Goal: Task Accomplishment & Management: Manage account settings

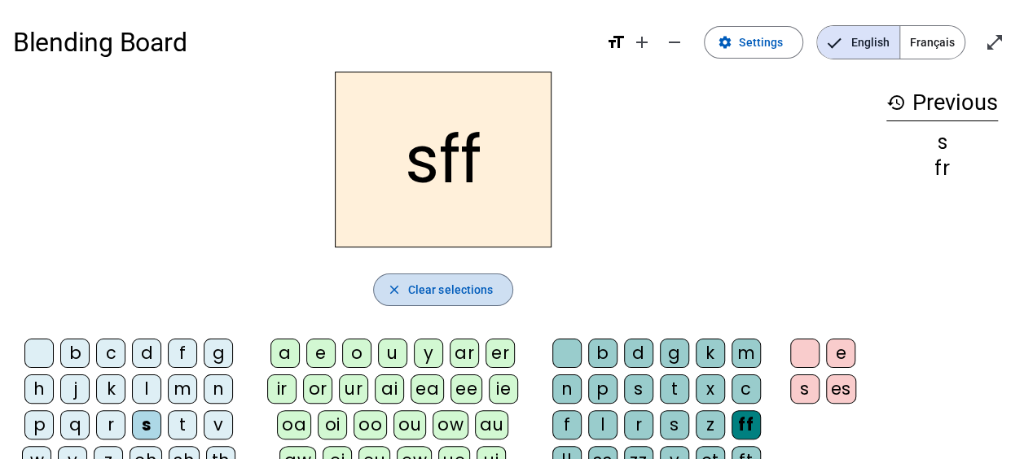
click at [447, 283] on span "Clear selections" at bounding box center [451, 290] width 86 height 20
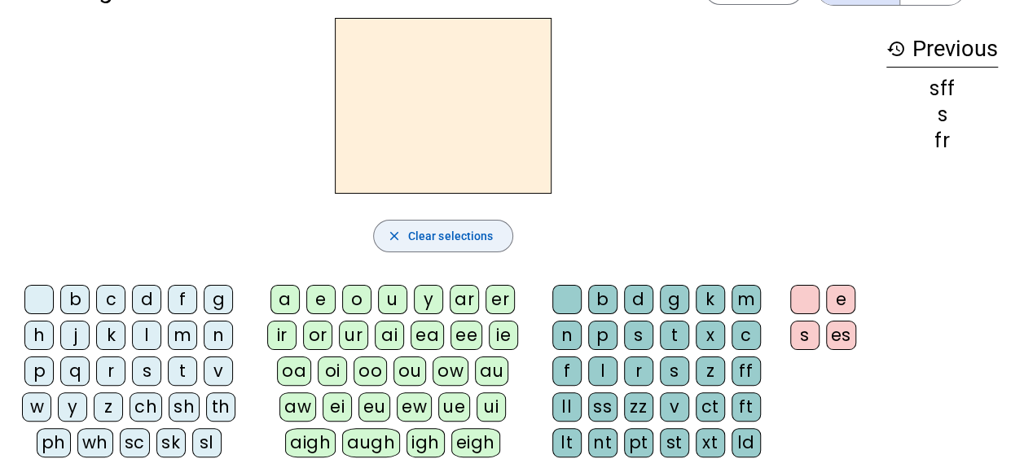
scroll to position [58, 0]
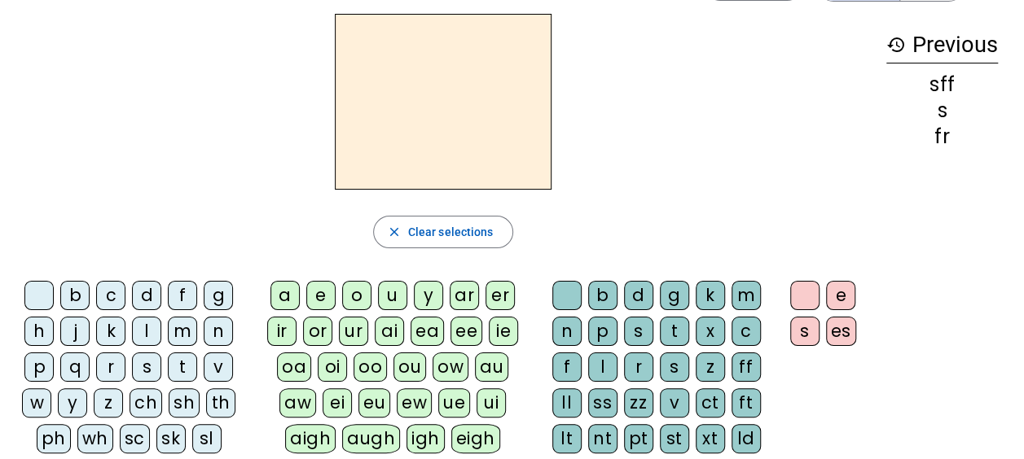
click at [184, 329] on div "m" at bounding box center [182, 331] width 29 height 29
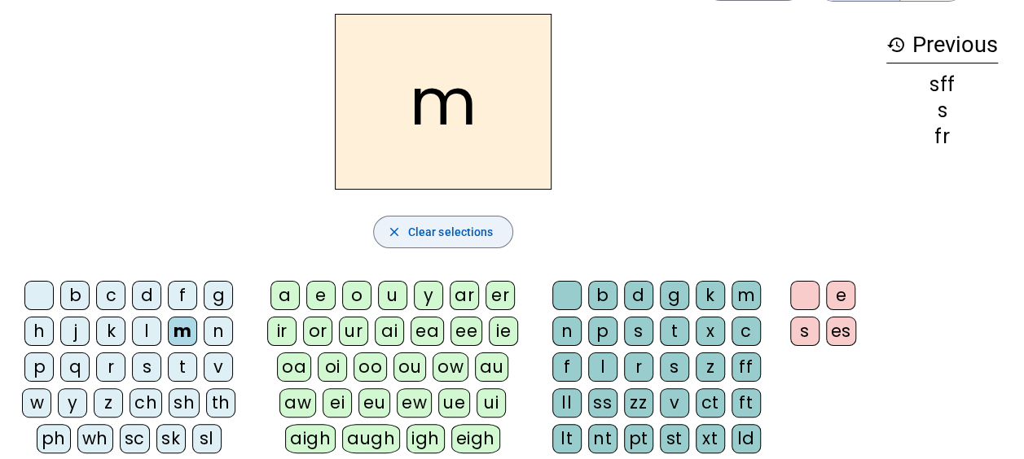
click at [421, 230] on span "Clear selections" at bounding box center [451, 232] width 86 height 20
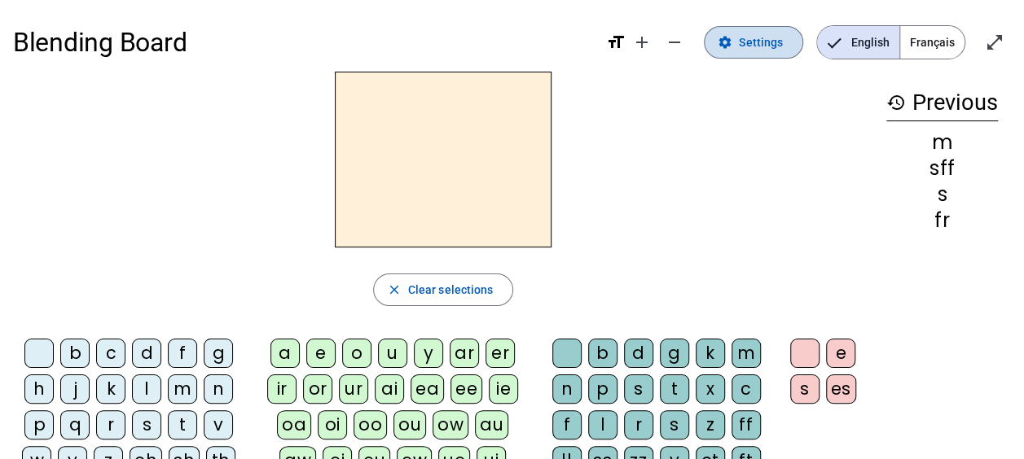
click at [757, 37] on span "Settings" at bounding box center [761, 43] width 44 height 20
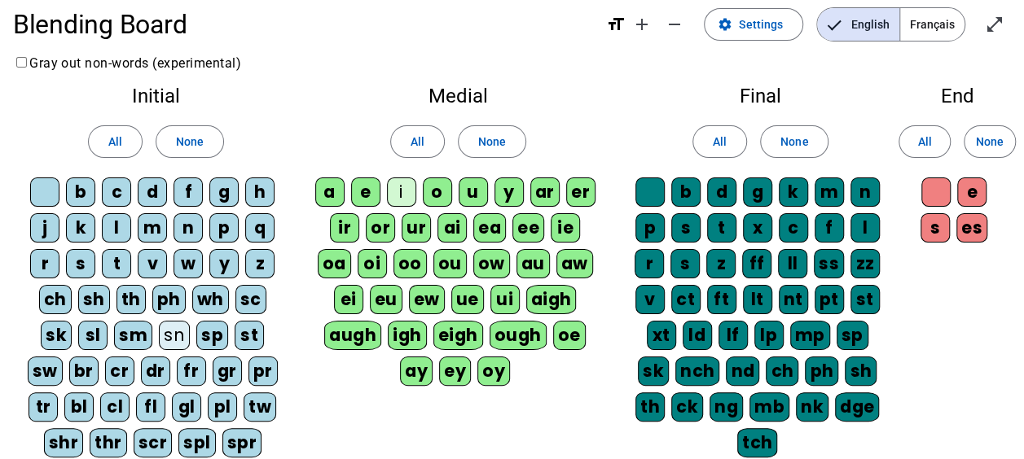
scroll to position [15, 0]
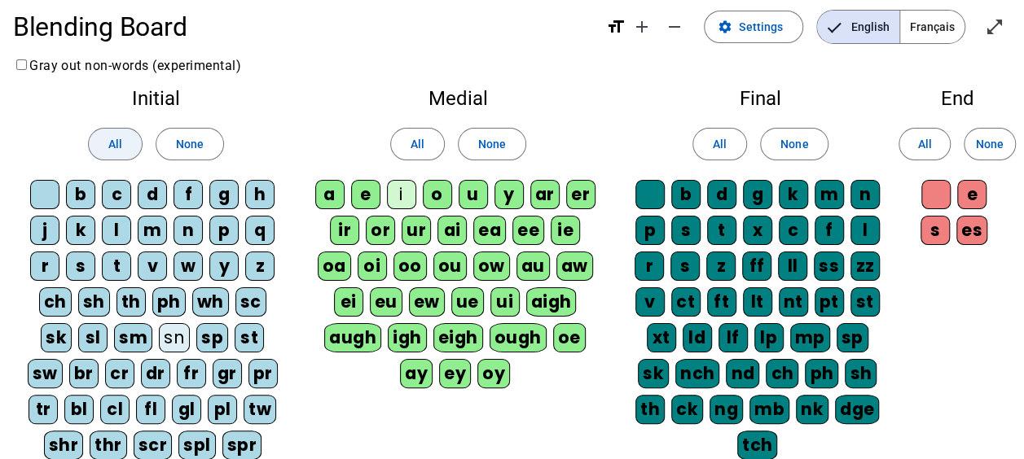
click at [116, 147] on span "All" at bounding box center [115, 144] width 14 height 20
click at [178, 135] on span "None" at bounding box center [190, 144] width 28 height 20
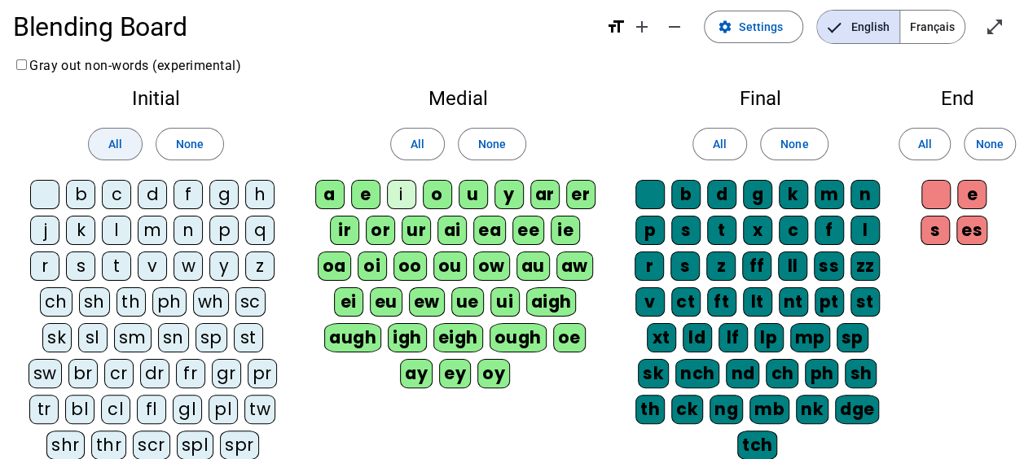
click at [117, 138] on span "All" at bounding box center [115, 144] width 14 height 20
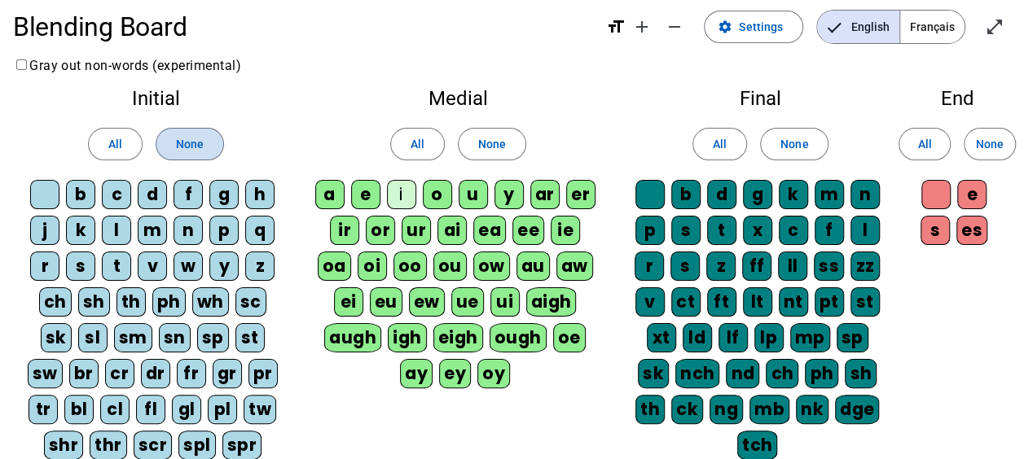
click at [210, 147] on span at bounding box center [189, 144] width 67 height 39
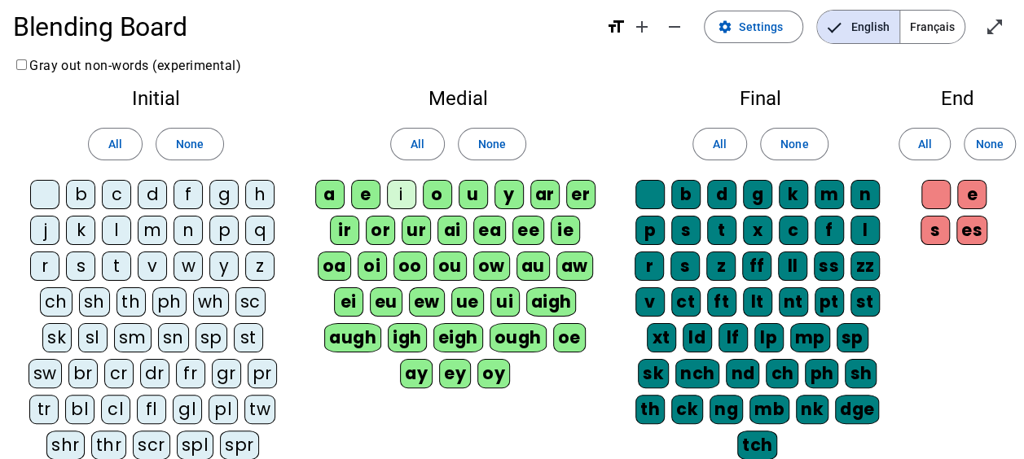
click at [180, 193] on div "f" at bounding box center [187, 194] width 29 height 29
click at [151, 218] on div "m" at bounding box center [152, 230] width 29 height 29
click at [224, 230] on div "p" at bounding box center [223, 230] width 29 height 29
click at [80, 258] on div "s" at bounding box center [80, 266] width 29 height 29
click at [116, 264] on div "t" at bounding box center [116, 266] width 29 height 29
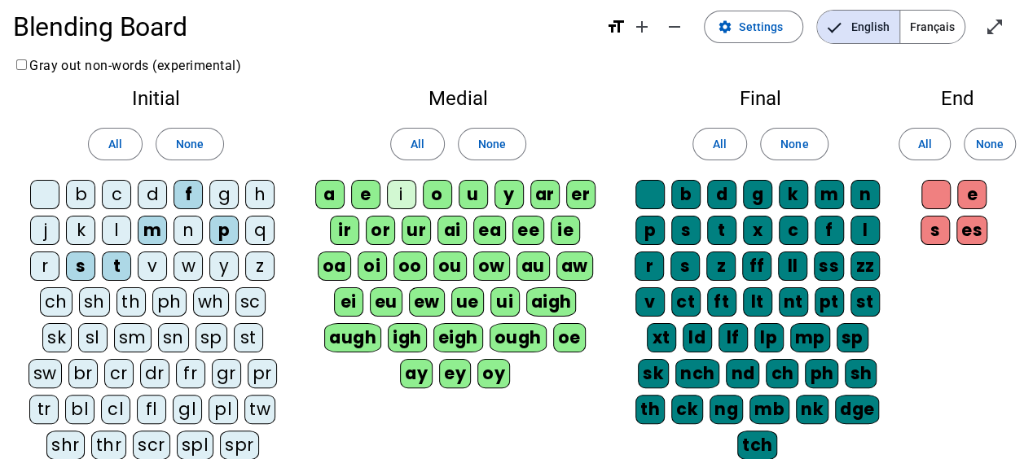
click at [97, 296] on div "sh" at bounding box center [94, 302] width 31 height 29
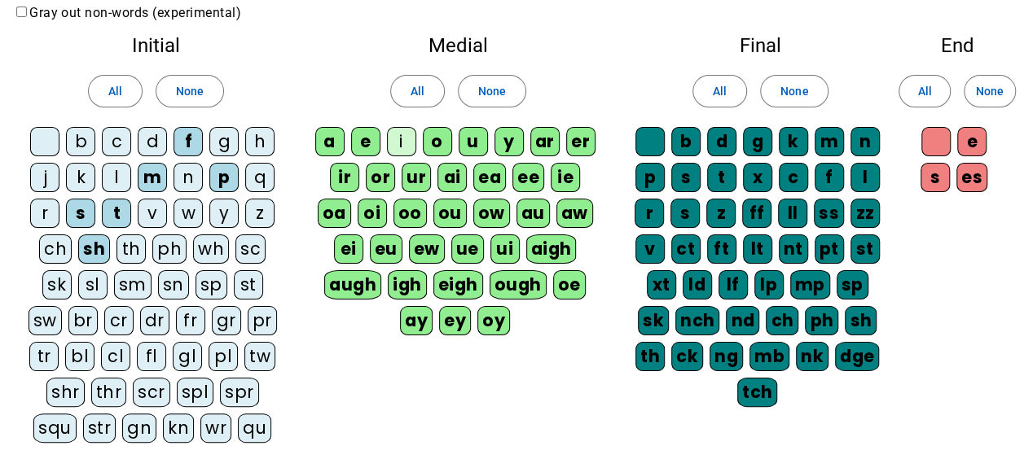
scroll to position [69, 0]
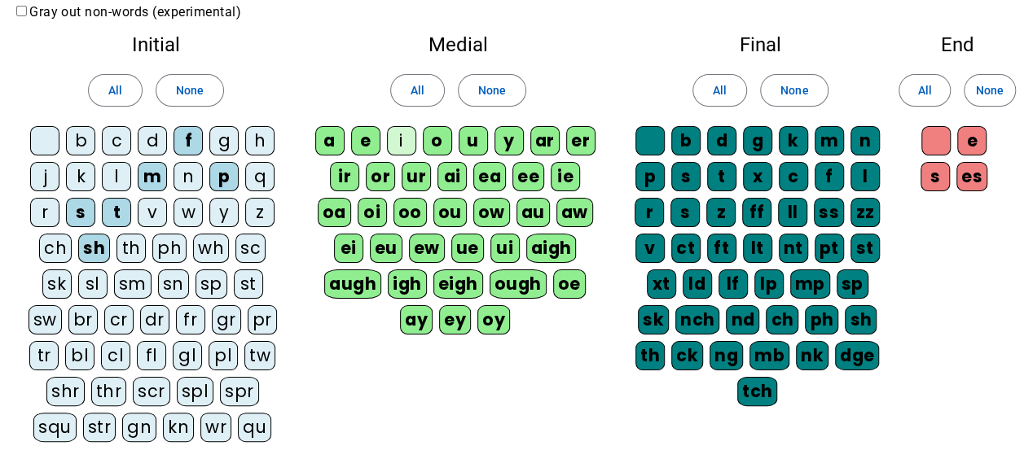
click at [213, 246] on div "wh" at bounding box center [211, 248] width 36 height 29
click at [248, 280] on div "st" at bounding box center [248, 284] width 29 height 29
click at [334, 139] on div "a" at bounding box center [329, 140] width 29 height 29
click at [725, 141] on div "d" at bounding box center [721, 140] width 29 height 29
click at [800, 134] on div "k" at bounding box center [793, 140] width 29 height 29
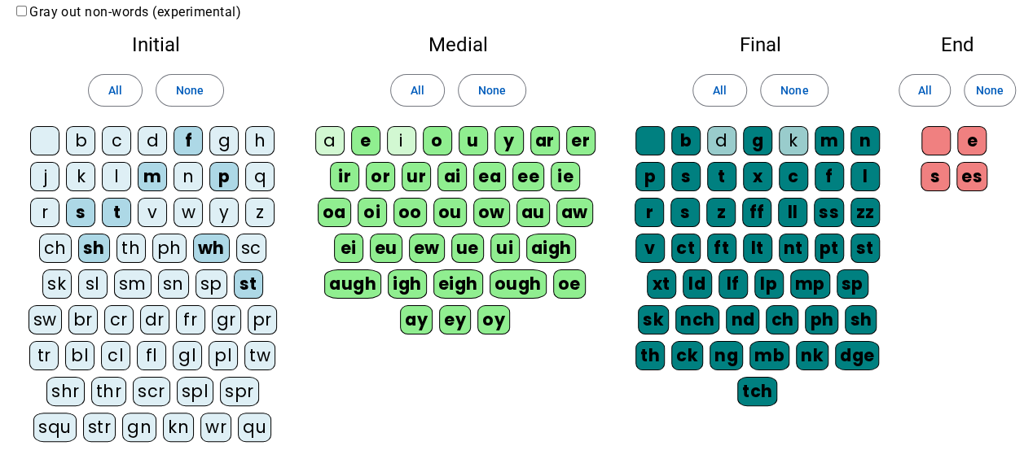
click at [832, 147] on div "m" at bounding box center [829, 140] width 29 height 29
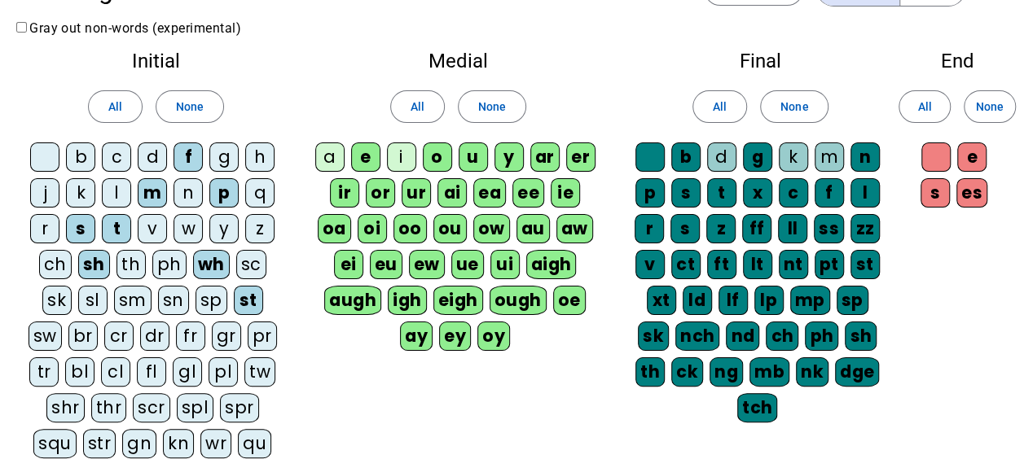
scroll to position [52, 0]
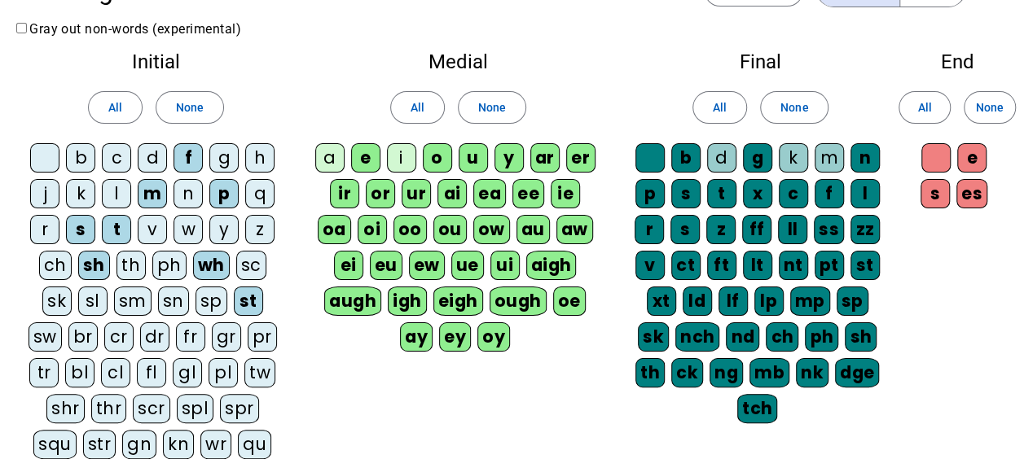
click at [832, 147] on div "m" at bounding box center [829, 157] width 29 height 29
click at [785, 139] on div "Final All None b d g k m n p s t x c f l r s z ff ll ss zz v ct ft lt nt pt st …" at bounding box center [760, 241] width 286 height 404
click at [720, 146] on div "d" at bounding box center [721, 157] width 29 height 29
click at [498, 107] on span "None" at bounding box center [492, 108] width 28 height 20
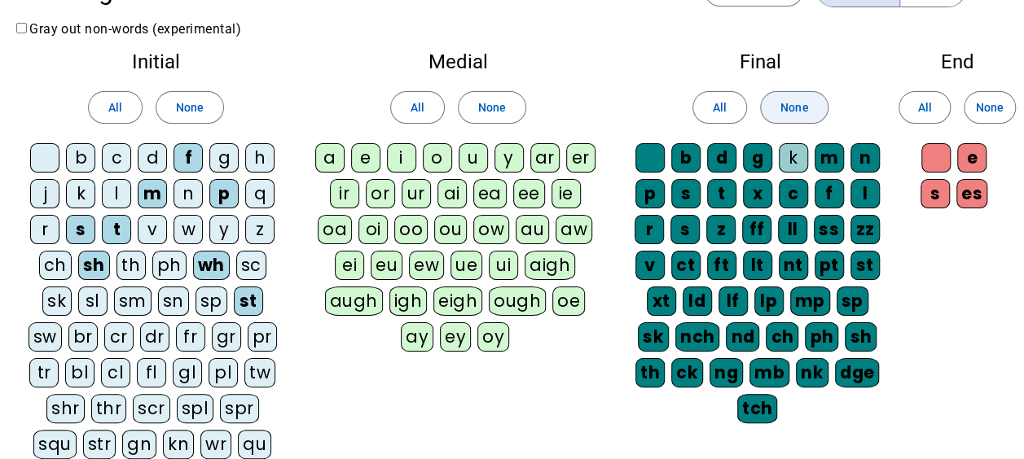
click at [789, 111] on span "None" at bounding box center [794, 108] width 28 height 20
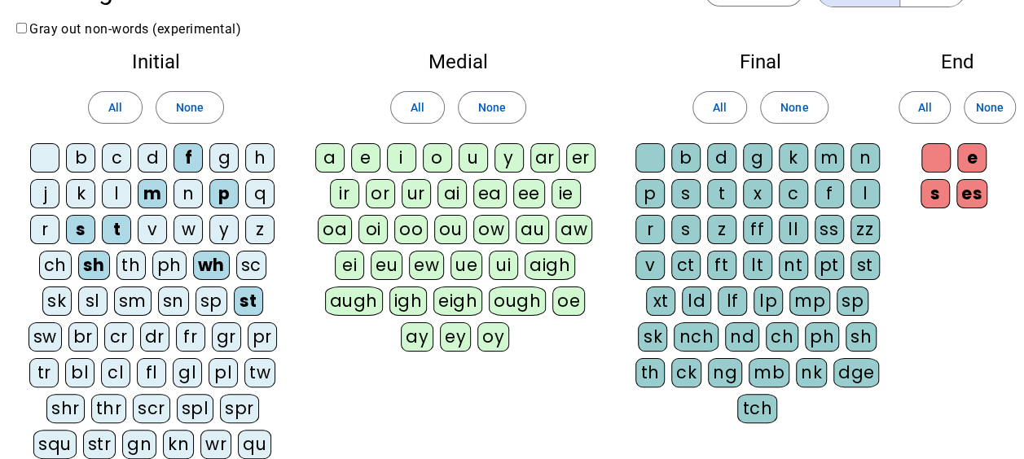
click at [327, 158] on div "a" at bounding box center [329, 157] width 29 height 29
click at [724, 158] on div "d" at bounding box center [721, 157] width 29 height 29
click at [782, 157] on div "k" at bounding box center [793, 157] width 29 height 29
click at [838, 165] on div "m" at bounding box center [829, 157] width 29 height 29
click at [867, 191] on div "l" at bounding box center [864, 193] width 29 height 29
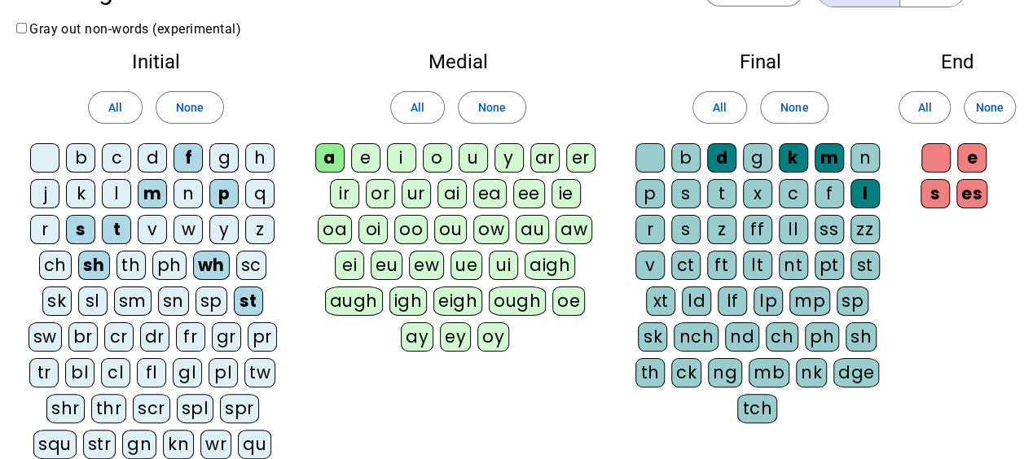
click at [648, 192] on div "p" at bounding box center [649, 193] width 29 height 29
click at [973, 158] on div "e" at bounding box center [971, 157] width 29 height 29
click at [953, 187] on letter-bubble "s" at bounding box center [938, 197] width 36 height 36
click at [963, 188] on div "es" at bounding box center [971, 193] width 31 height 29
click at [965, 156] on div "e" at bounding box center [971, 157] width 29 height 29
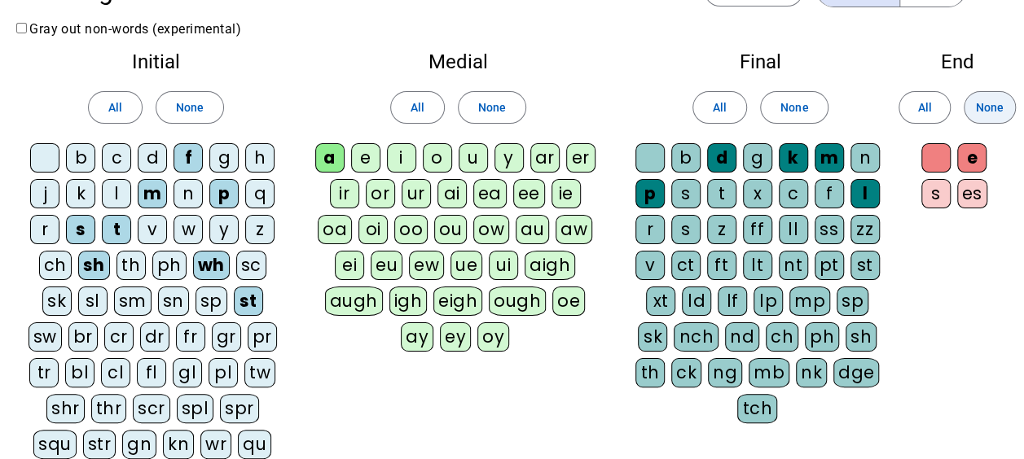
click at [974, 109] on span at bounding box center [989, 107] width 50 height 39
click at [970, 163] on div "e" at bounding box center [971, 157] width 29 height 29
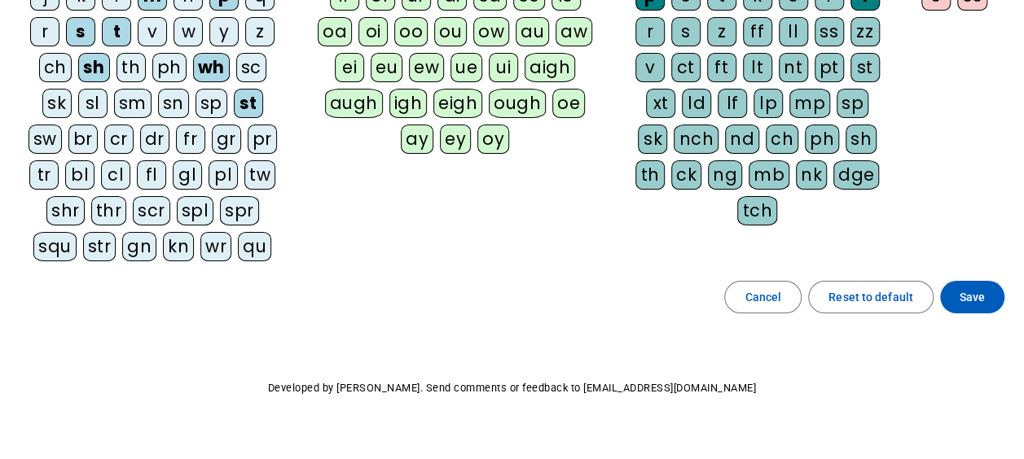
scroll to position [270, 0]
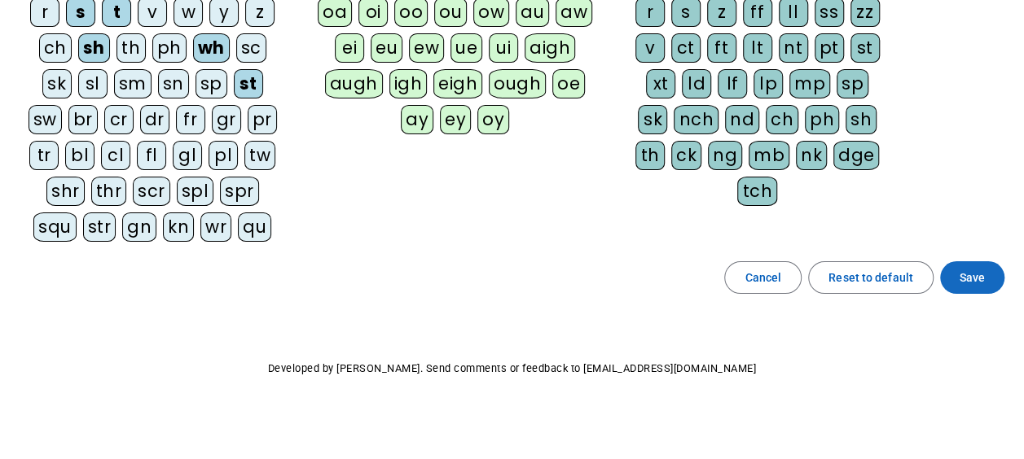
click at [968, 270] on span "Save" at bounding box center [971, 278] width 25 height 20
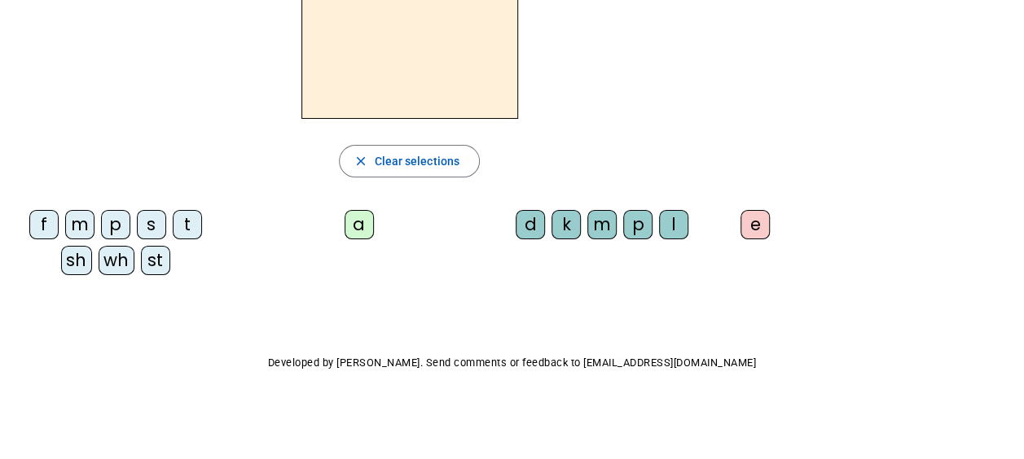
scroll to position [126, 0]
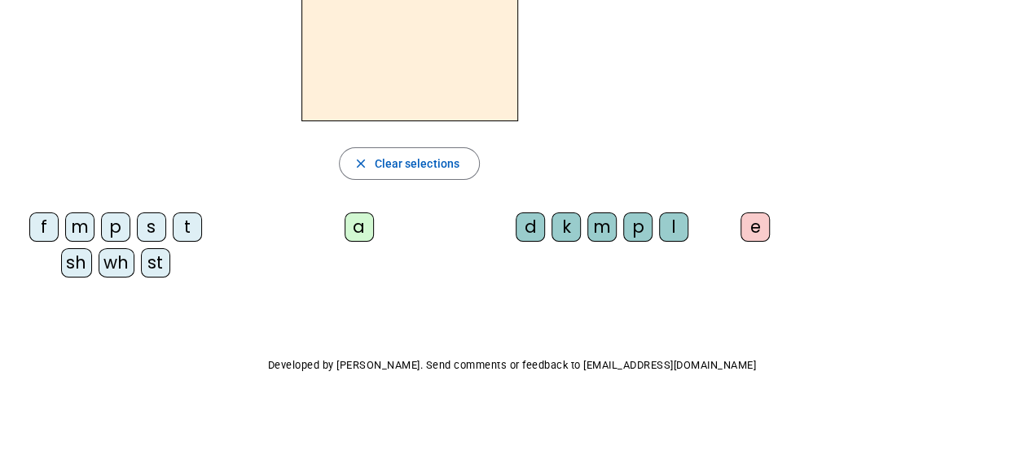
click at [75, 200] on div "close Clear selections f m p s t sh wh st a d k m p l e" at bounding box center [409, 117] width 793 height 345
click at [80, 232] on div "m" at bounding box center [79, 227] width 29 height 29
click at [349, 218] on div "a" at bounding box center [359, 227] width 29 height 29
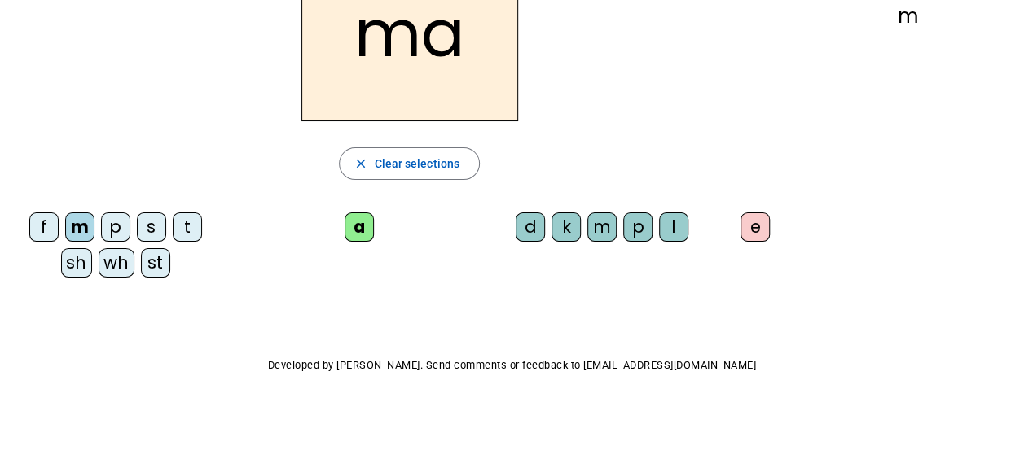
click at [529, 224] on div "d" at bounding box center [530, 227] width 29 height 29
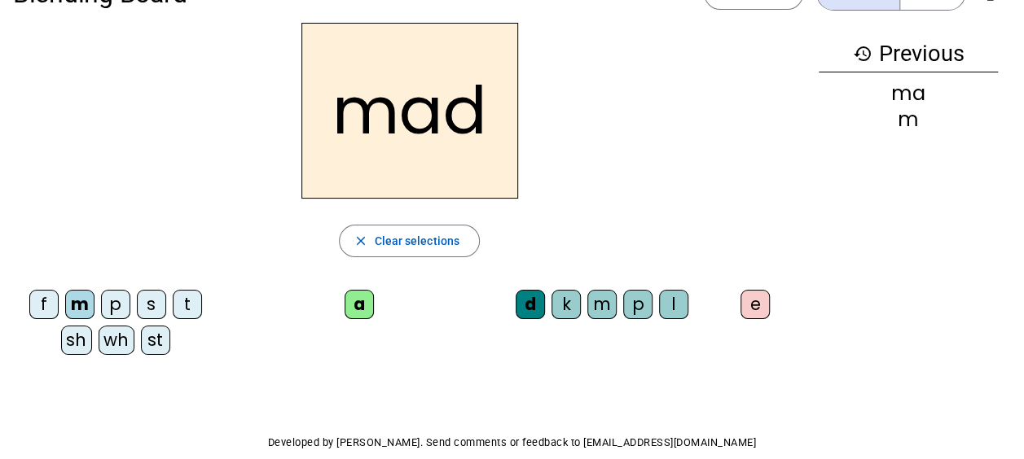
scroll to position [48, 0]
click at [744, 301] on div "e" at bounding box center [754, 305] width 29 height 29
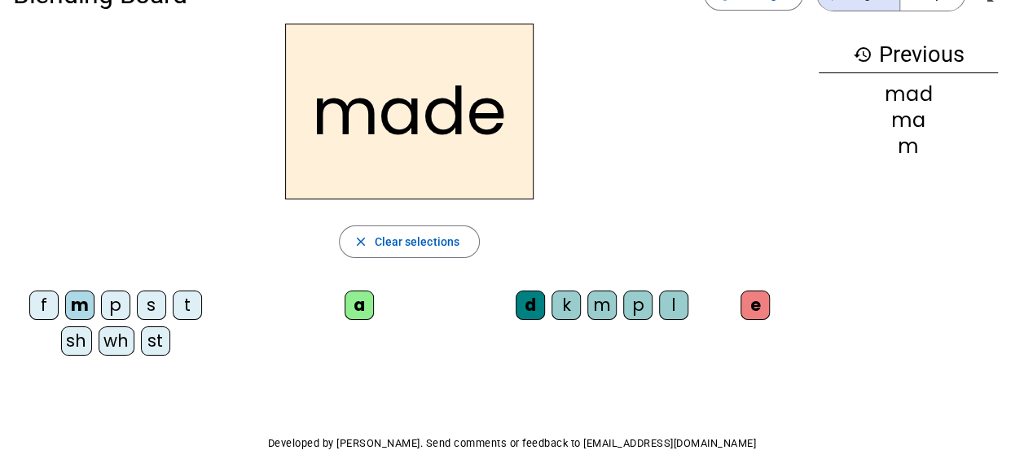
click at [35, 299] on div "f" at bounding box center [43, 305] width 29 height 29
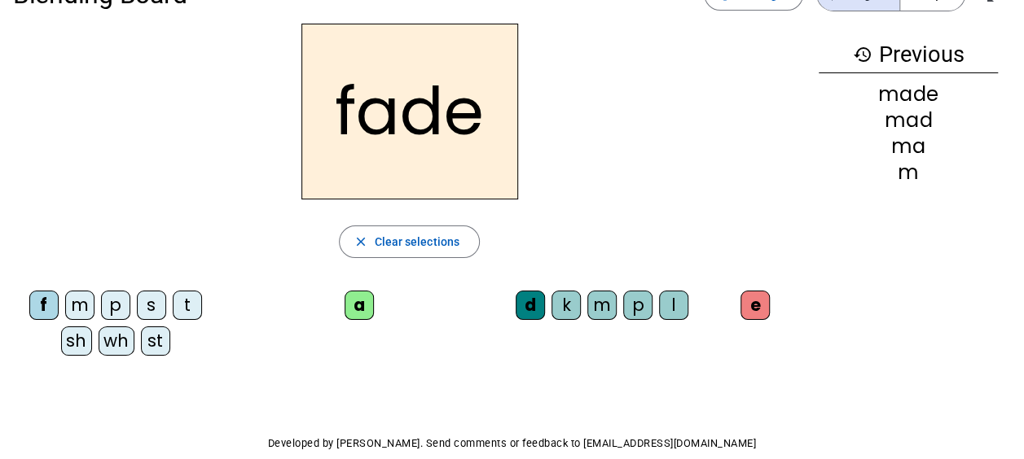
click at [67, 337] on div "sh" at bounding box center [76, 341] width 31 height 29
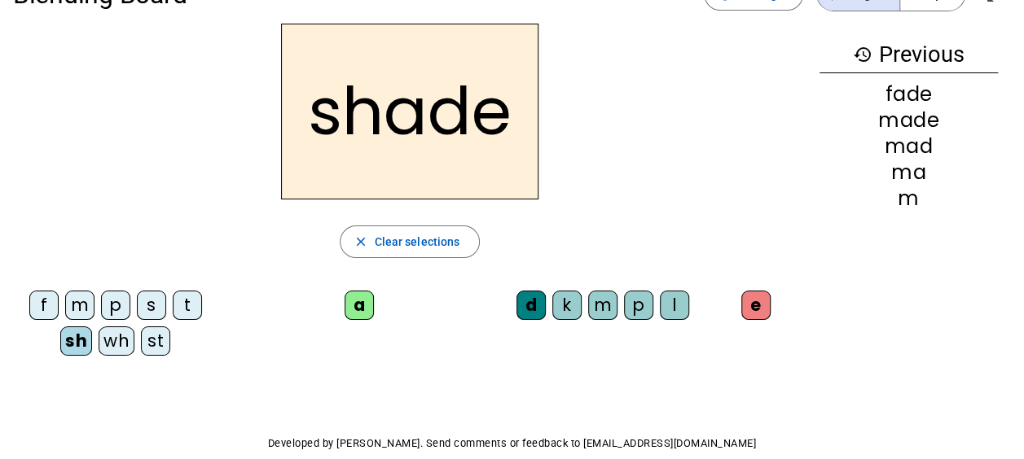
click at [574, 298] on div "k" at bounding box center [566, 305] width 29 height 29
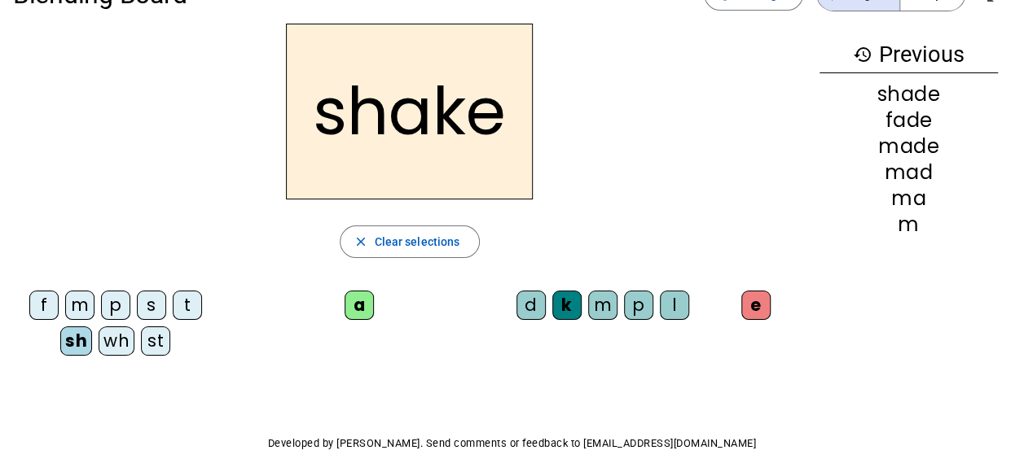
click at [633, 302] on div "p" at bounding box center [638, 305] width 29 height 29
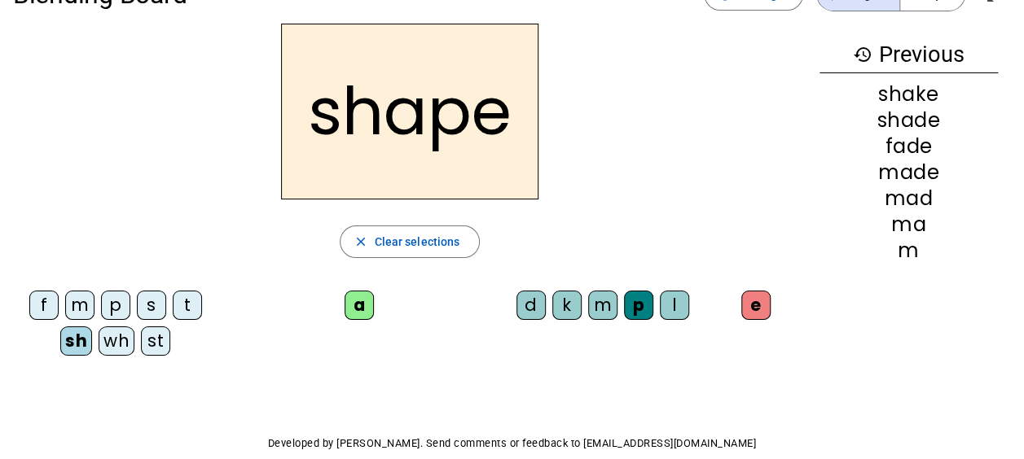
click at [599, 304] on div "m" at bounding box center [602, 305] width 29 height 29
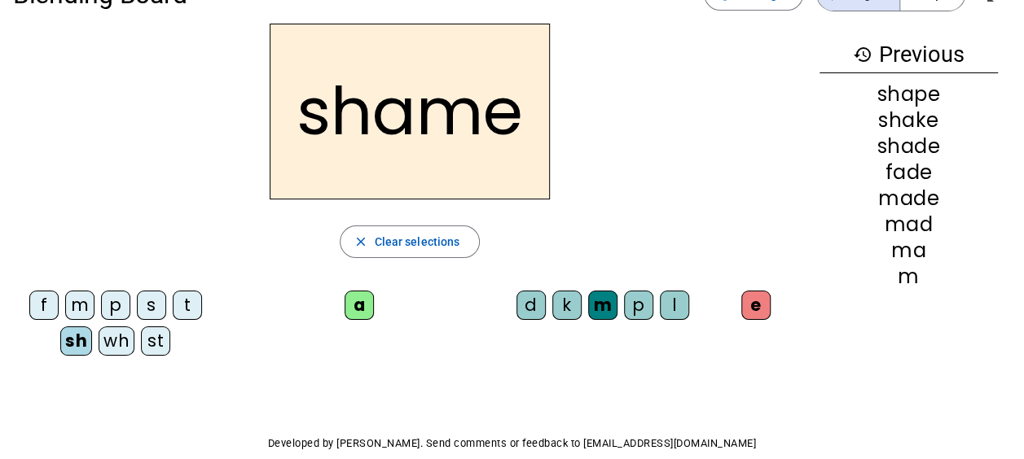
click at [750, 305] on div "e" at bounding box center [755, 305] width 29 height 29
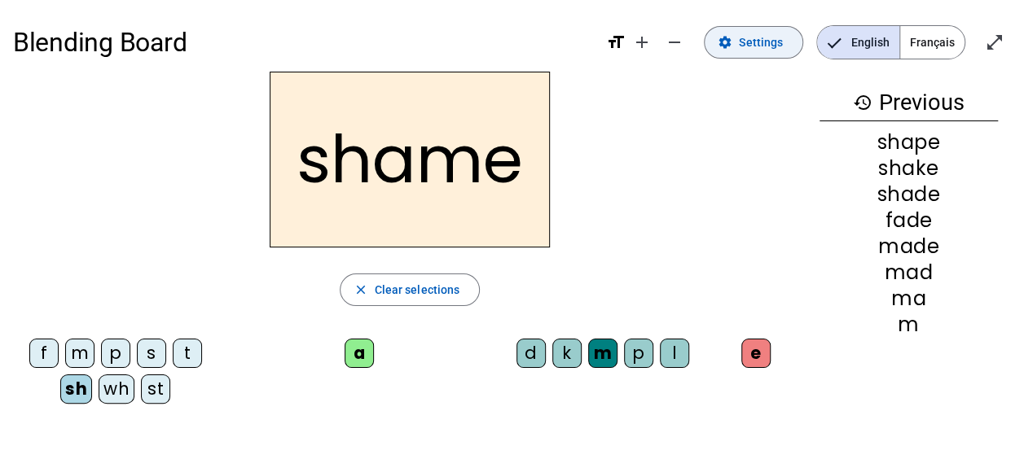
click at [765, 42] on span "Settings" at bounding box center [761, 43] width 44 height 20
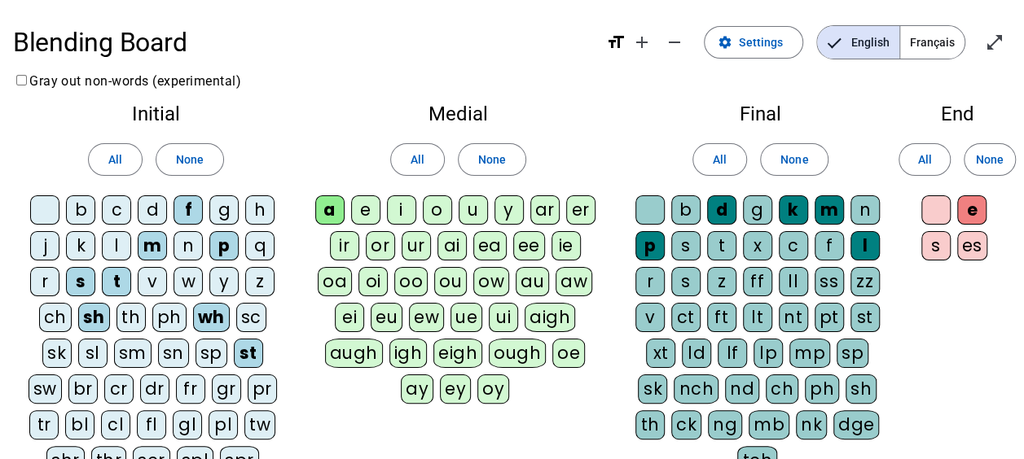
click at [937, 205] on div at bounding box center [935, 209] width 29 height 29
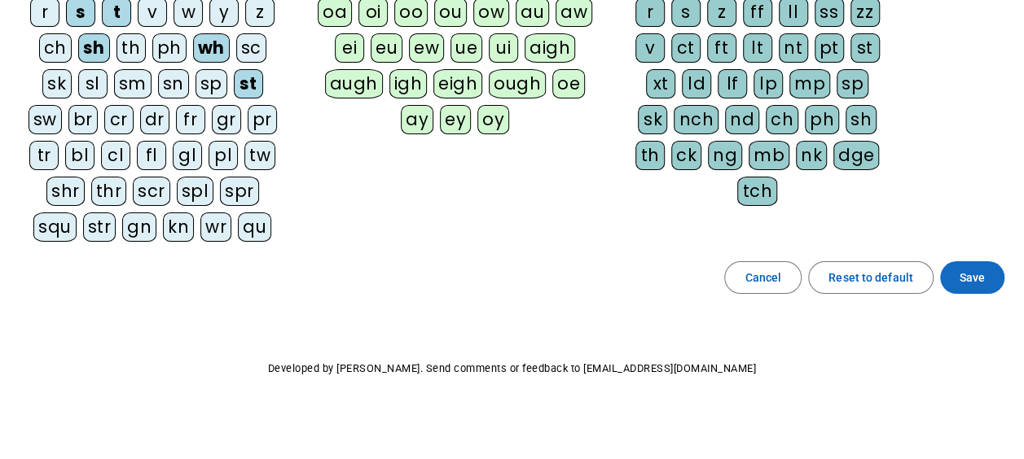
click at [966, 271] on span "Save" at bounding box center [971, 278] width 25 height 20
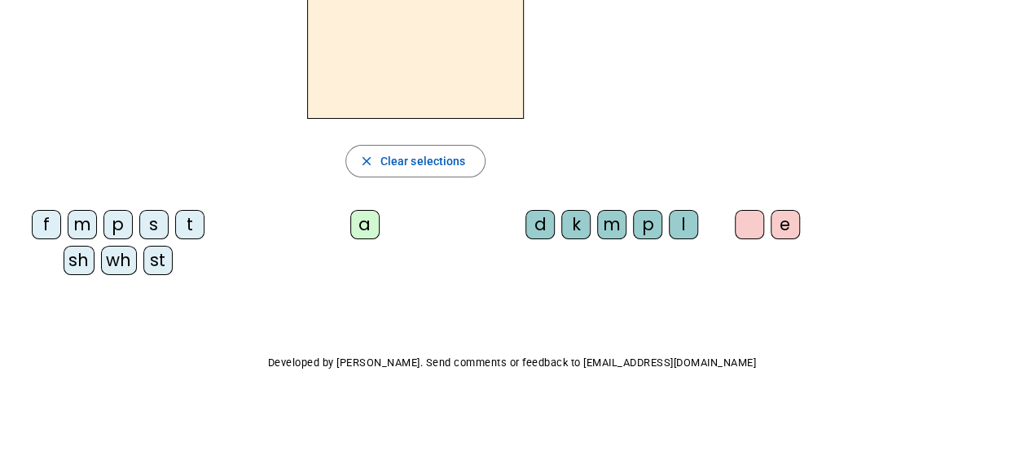
scroll to position [126, 0]
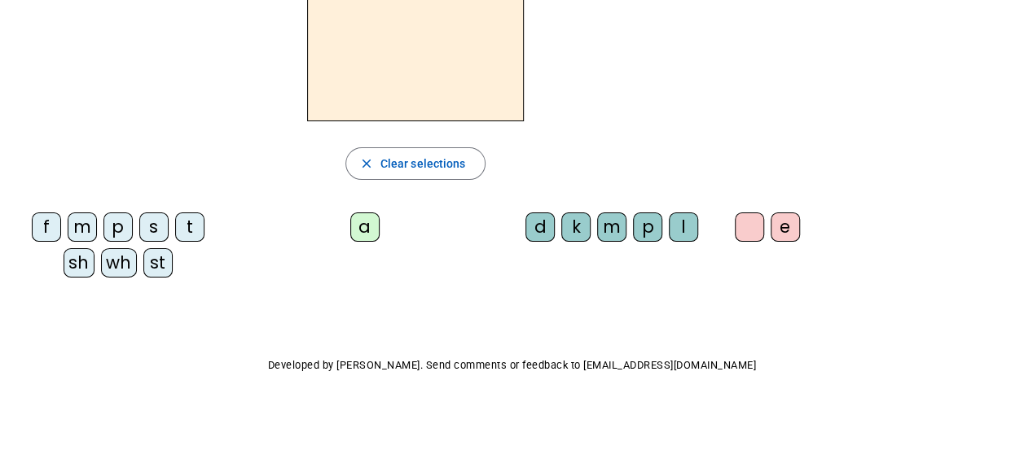
click at [153, 225] on div "s" at bounding box center [153, 227] width 29 height 29
click at [83, 257] on div "sh" at bounding box center [79, 262] width 31 height 29
click at [358, 235] on div "a" at bounding box center [364, 227] width 29 height 29
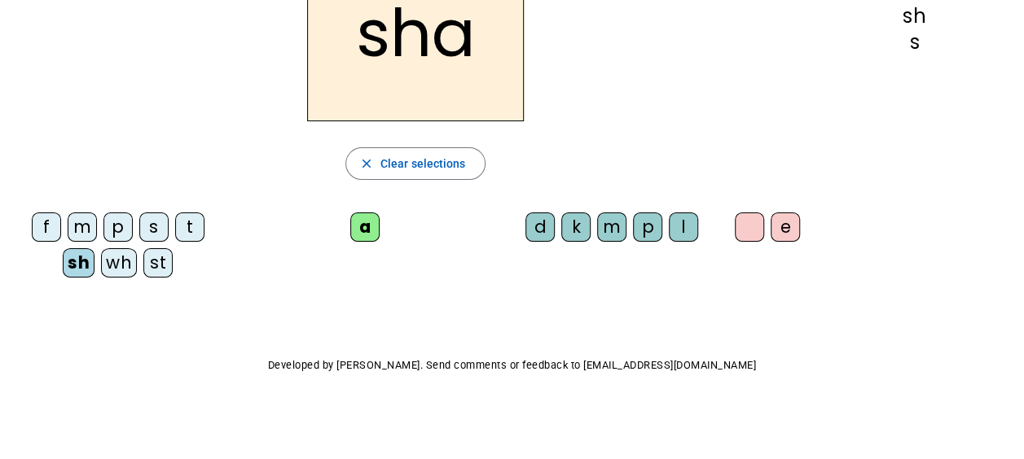
click at [606, 231] on div "m" at bounding box center [611, 227] width 29 height 29
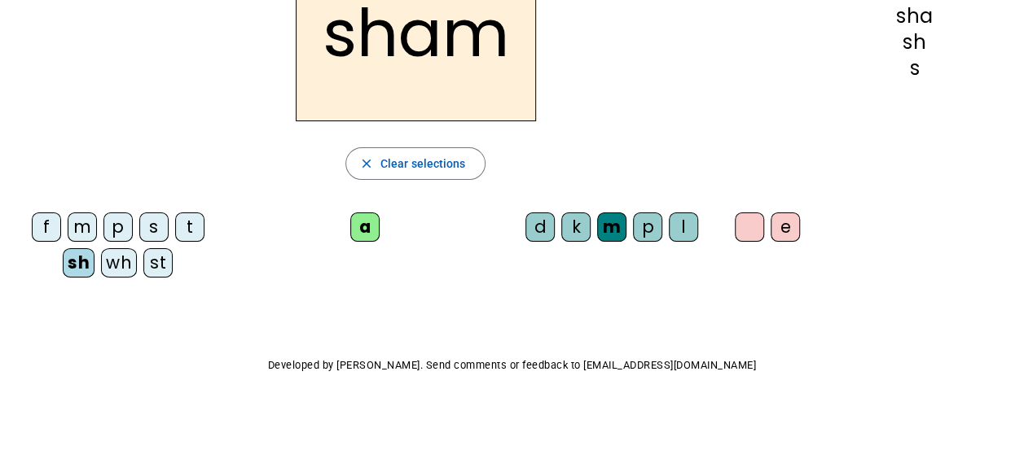
scroll to position [69, 0]
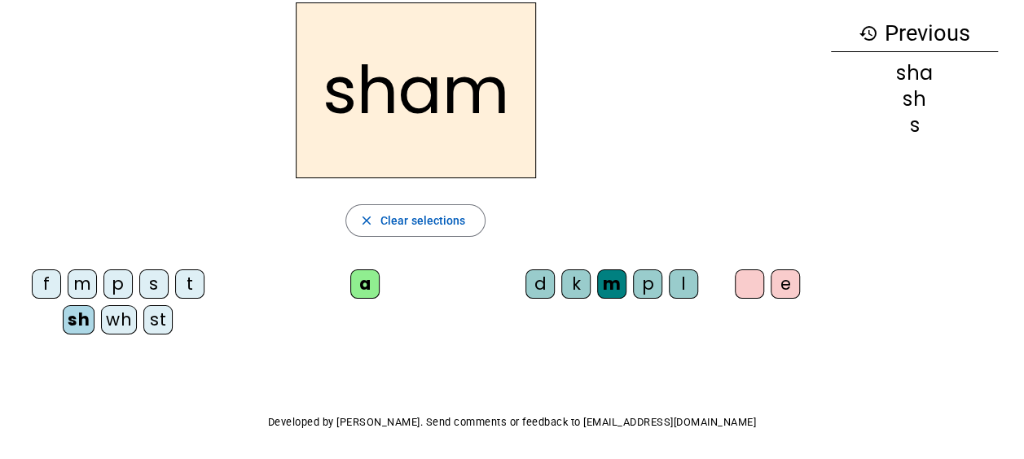
click at [115, 280] on div "p" at bounding box center [117, 284] width 29 height 29
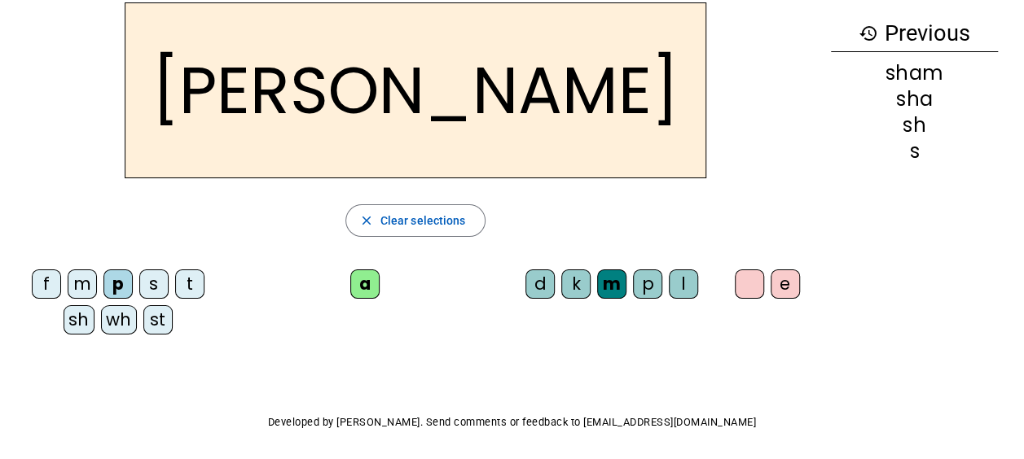
click at [679, 279] on div "l" at bounding box center [683, 284] width 29 height 29
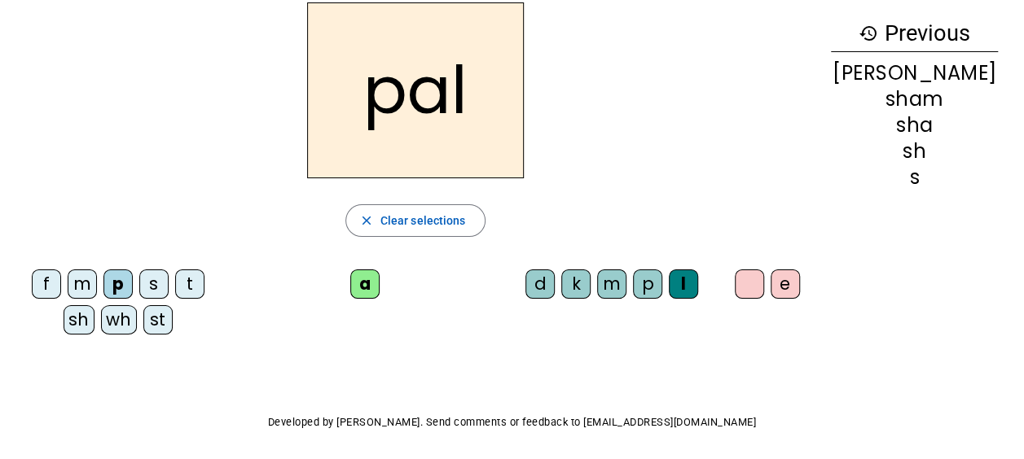
click at [784, 282] on div "e" at bounding box center [785, 284] width 29 height 29
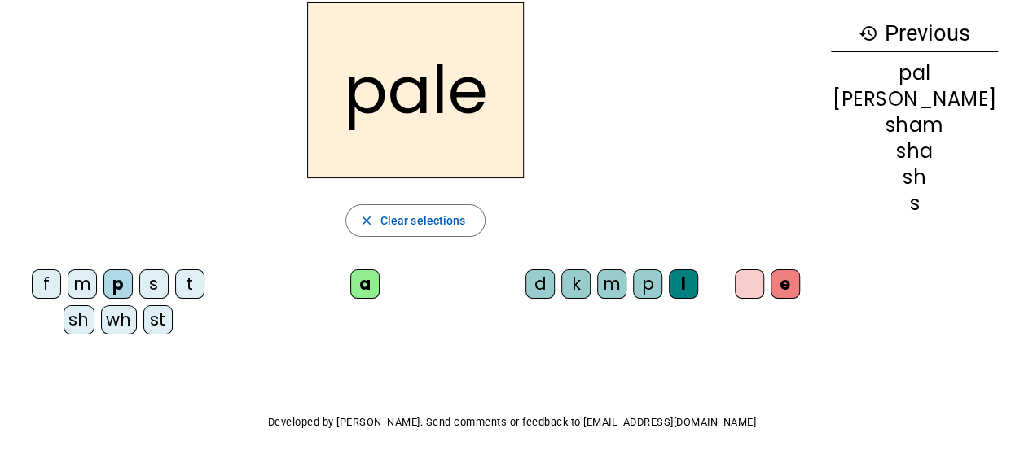
click at [187, 283] on div "t" at bounding box center [189, 284] width 29 height 29
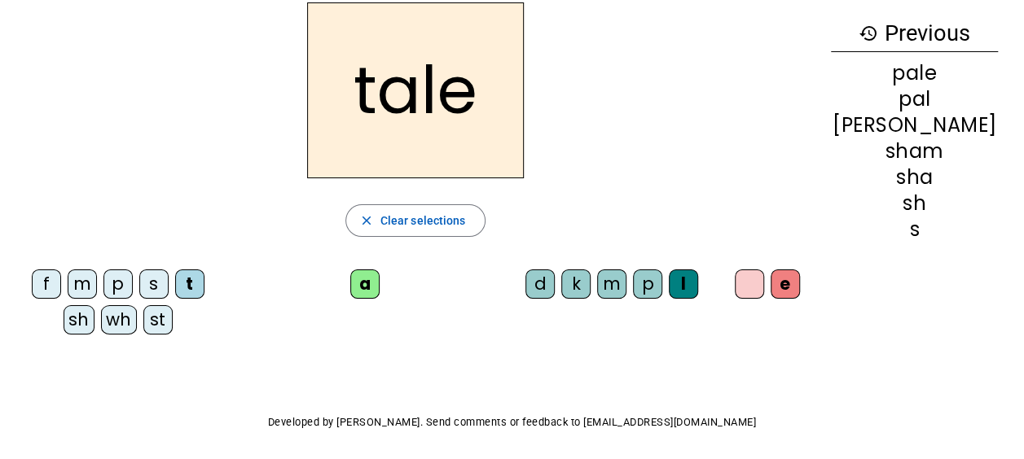
click at [144, 319] on div "st" at bounding box center [157, 319] width 29 height 29
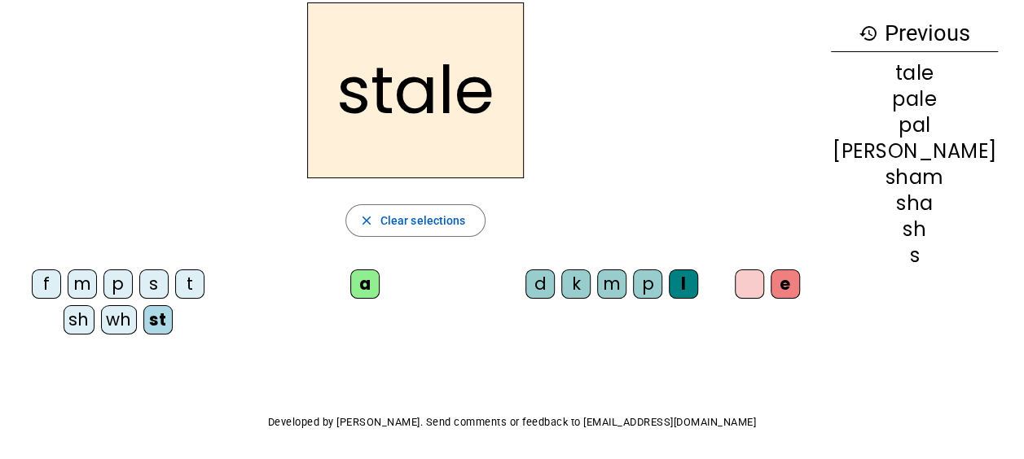
click at [151, 285] on div "s" at bounding box center [153, 284] width 29 height 29
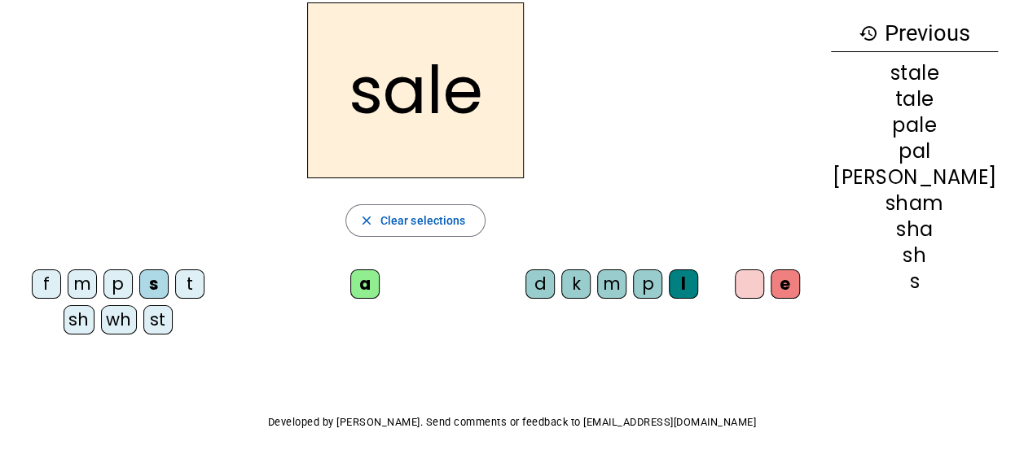
click at [115, 327] on div "wh" at bounding box center [119, 319] width 36 height 29
